Goal: Navigation & Orientation: Find specific page/section

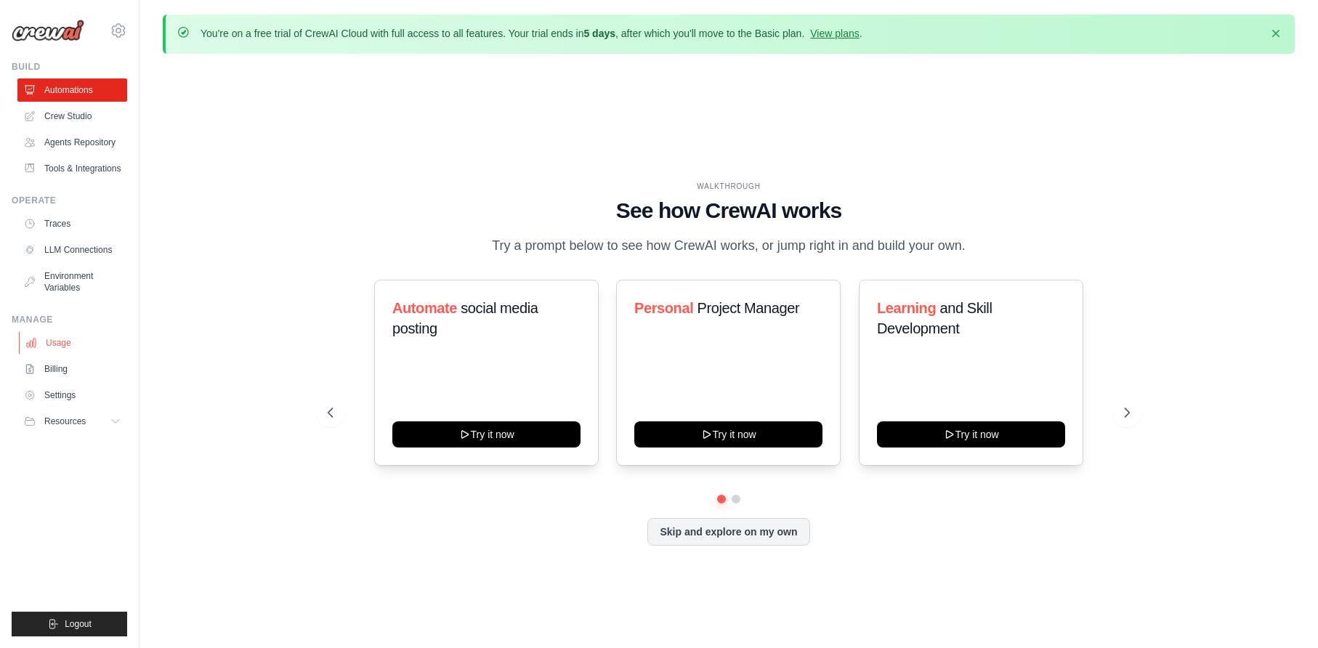
click at [65, 347] on link "Usage" at bounding box center [74, 342] width 110 height 23
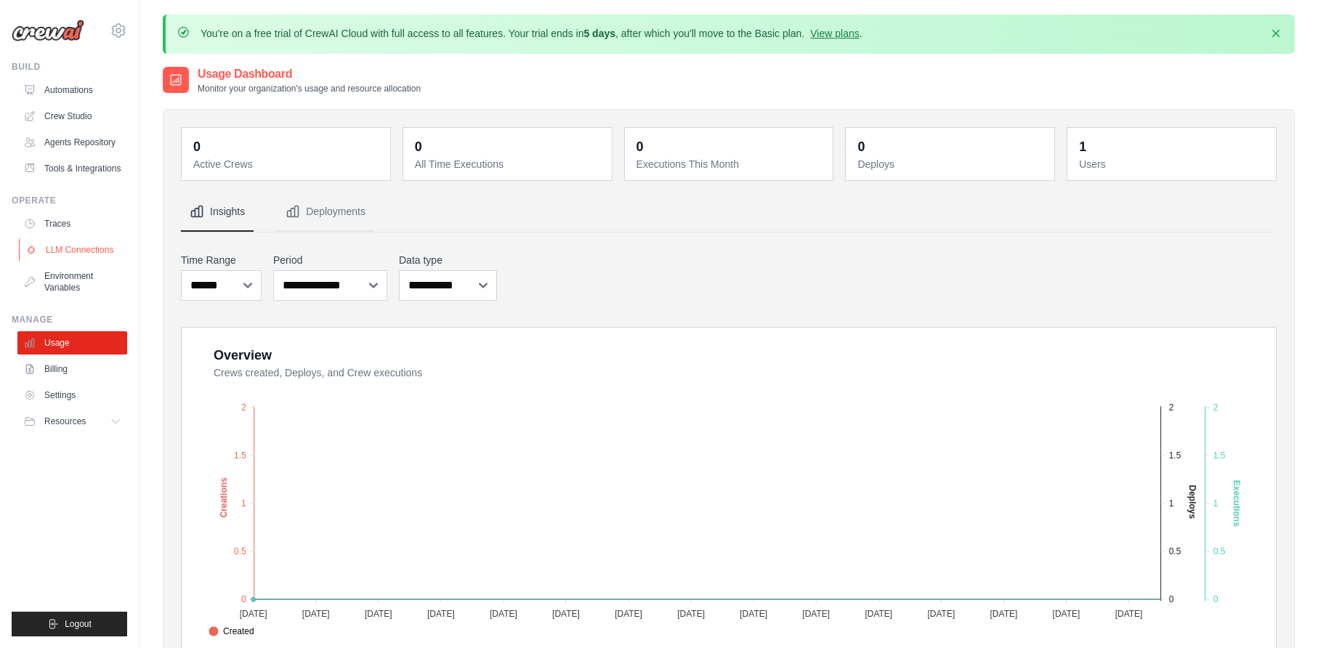
click at [92, 250] on link "LLM Connections" at bounding box center [74, 249] width 110 height 23
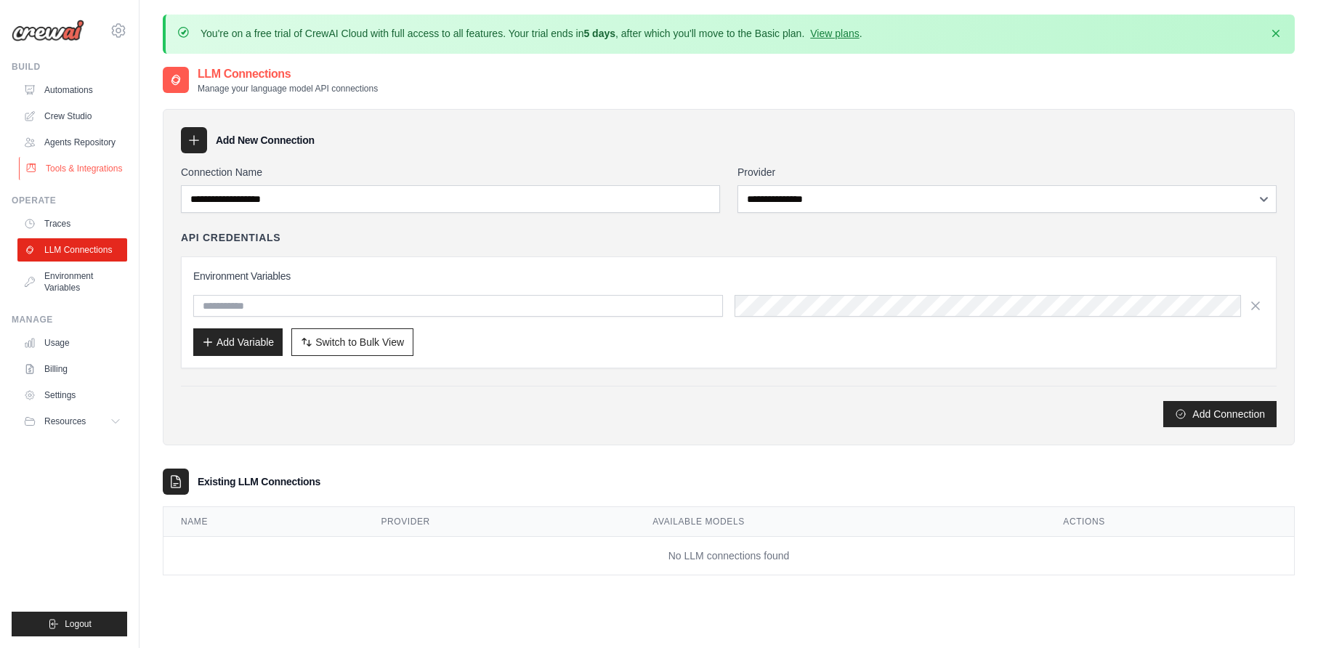
click at [96, 171] on link "Tools & Integrations" at bounding box center [74, 168] width 110 height 23
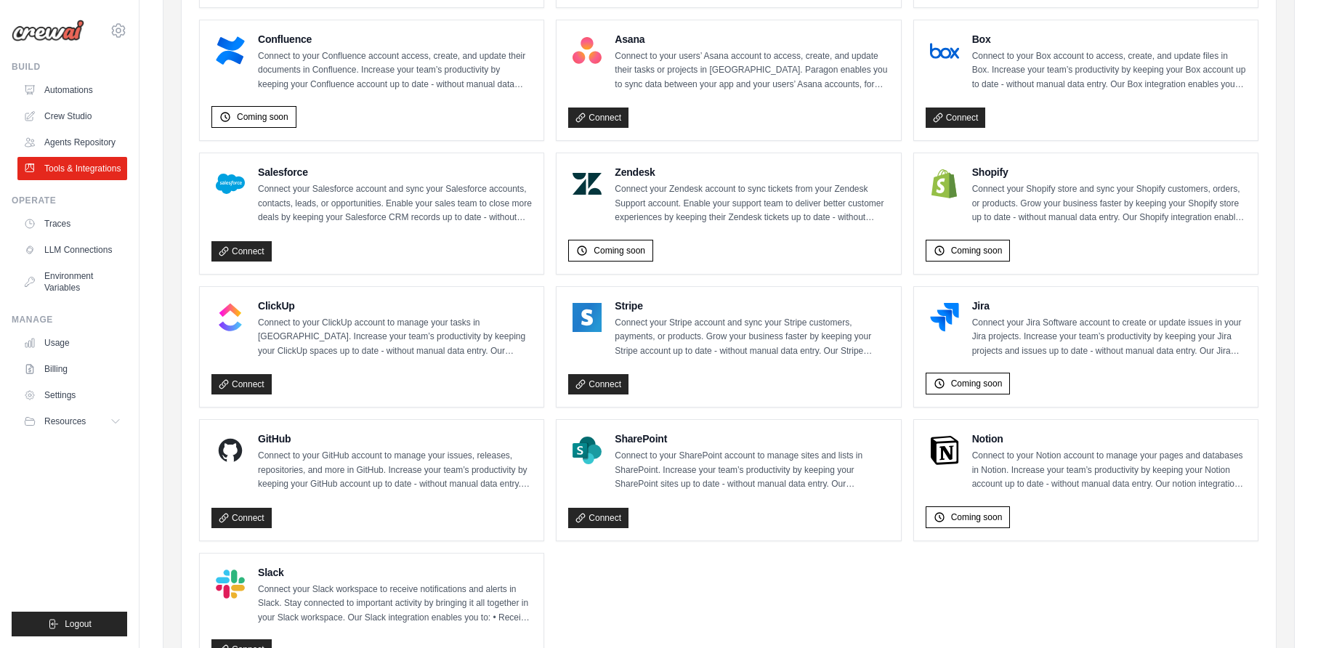
scroll to position [654, 0]
